Goal: Information Seeking & Learning: Find specific page/section

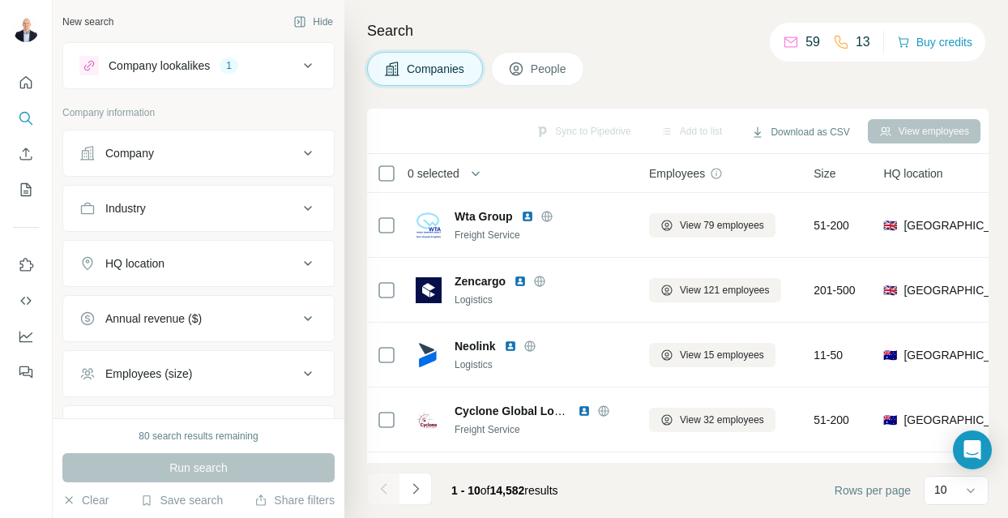
click at [542, 65] on span "People" at bounding box center [549, 69] width 37 height 16
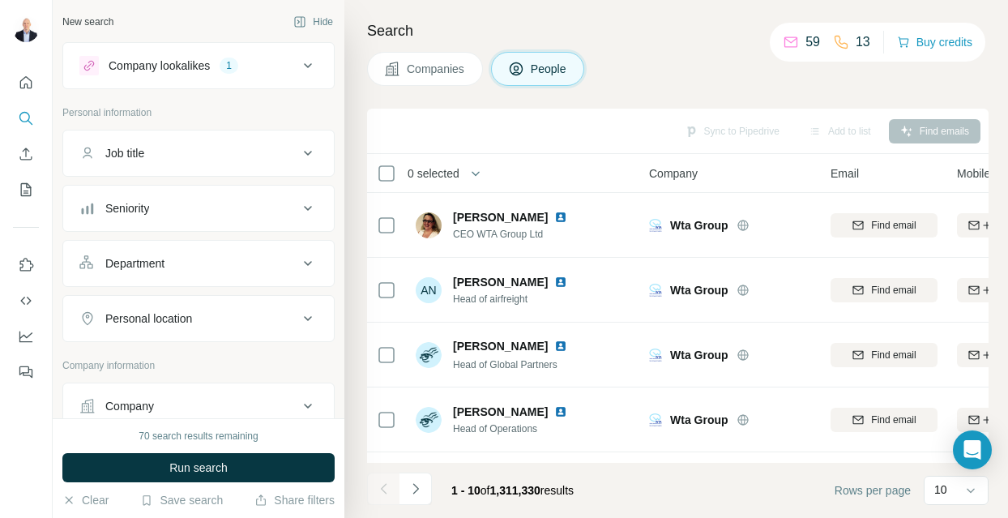
click at [232, 148] on div "Job title" at bounding box center [188, 153] width 219 height 16
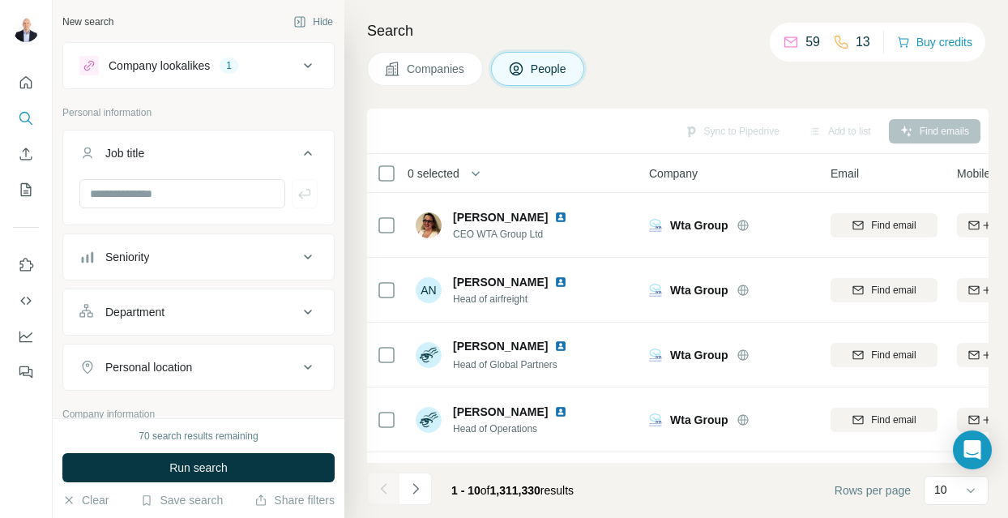
click at [194, 312] on div "Department" at bounding box center [188, 312] width 219 height 16
click at [187, 347] on input at bounding box center [190, 352] width 200 height 18
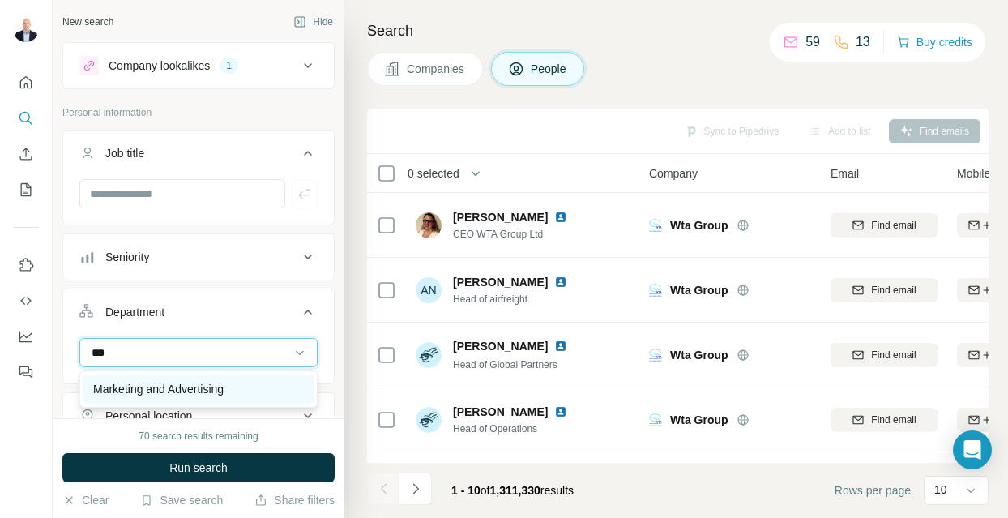
type input "***"
click at [191, 394] on p "Marketing and Advertising" at bounding box center [158, 389] width 130 height 16
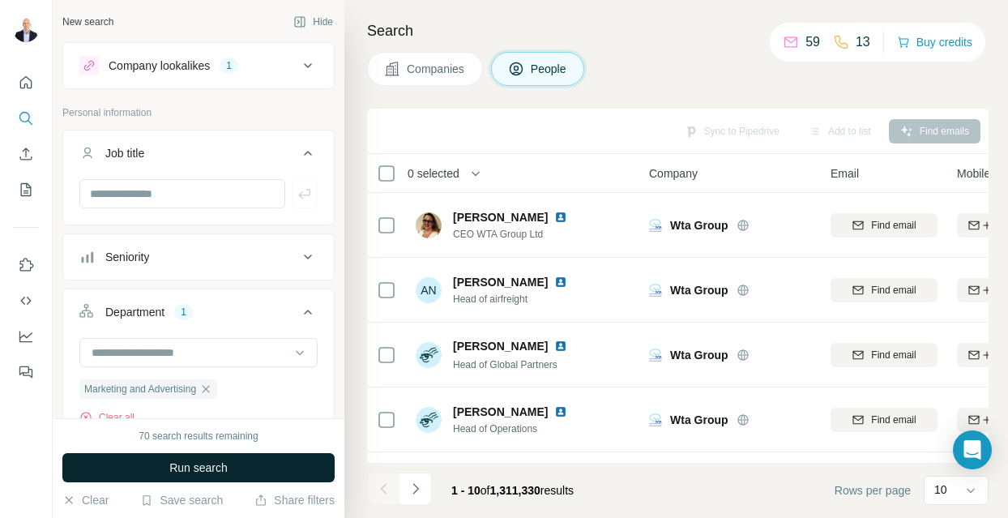
click at [164, 465] on button "Run search" at bounding box center [198, 467] width 272 height 29
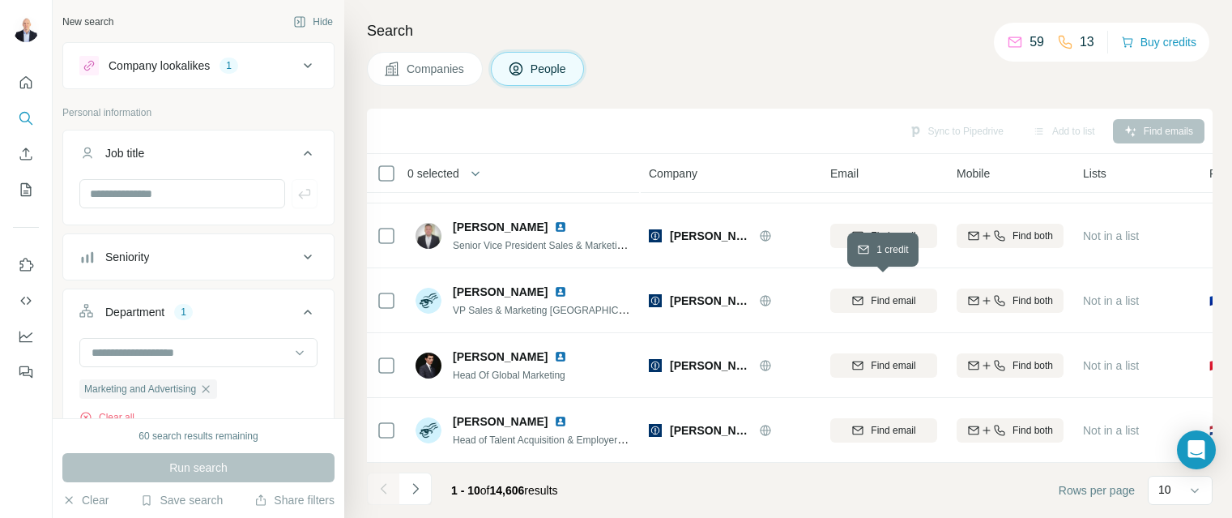
scroll to position [378, 0]
